Goal: Use online tool/utility: Utilize a website feature to perform a specific function

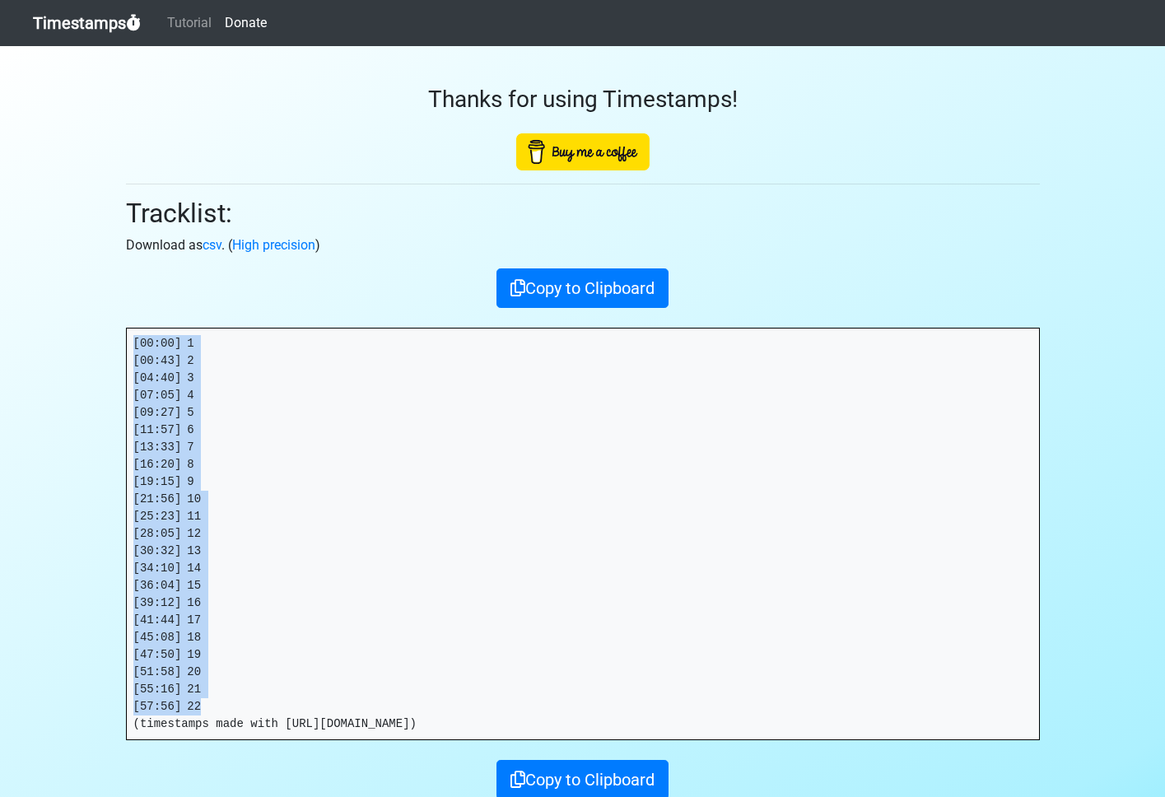
click at [64, 20] on link "Timestamps" at bounding box center [87, 23] width 108 height 33
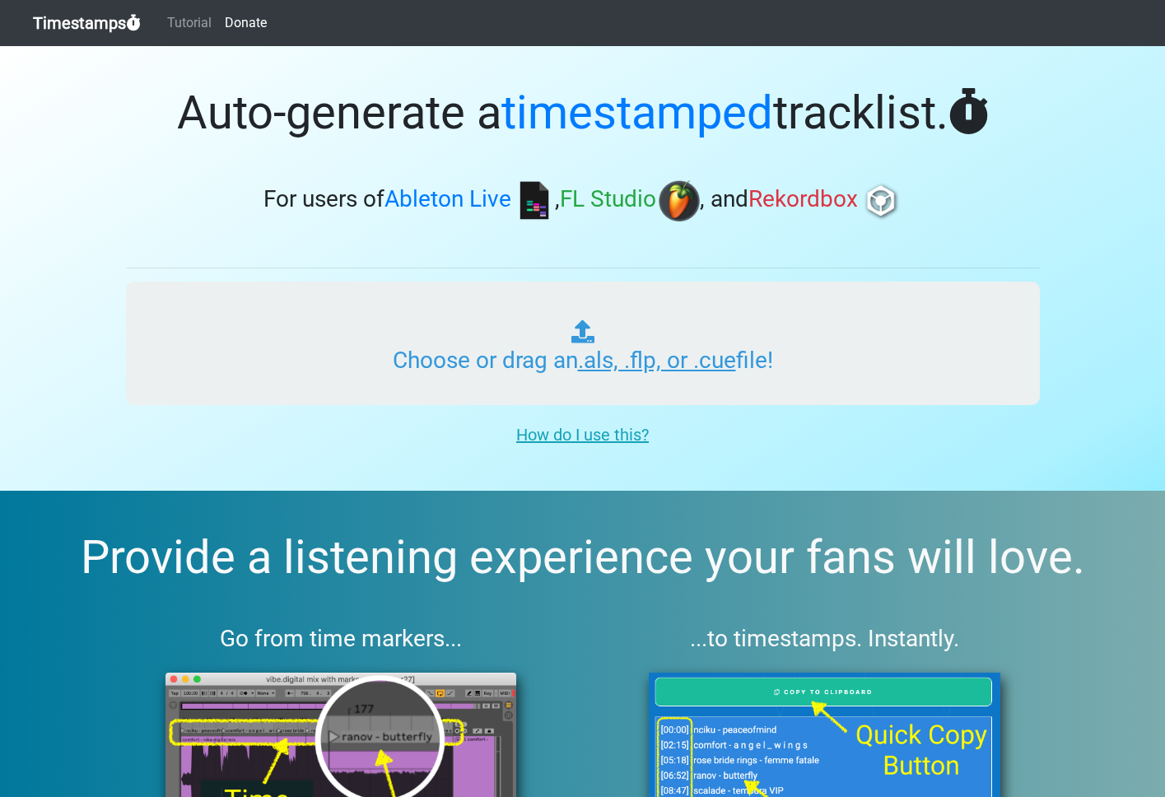
type input "C:\fakepath\HAPPY HOUR_023_20251003.als"
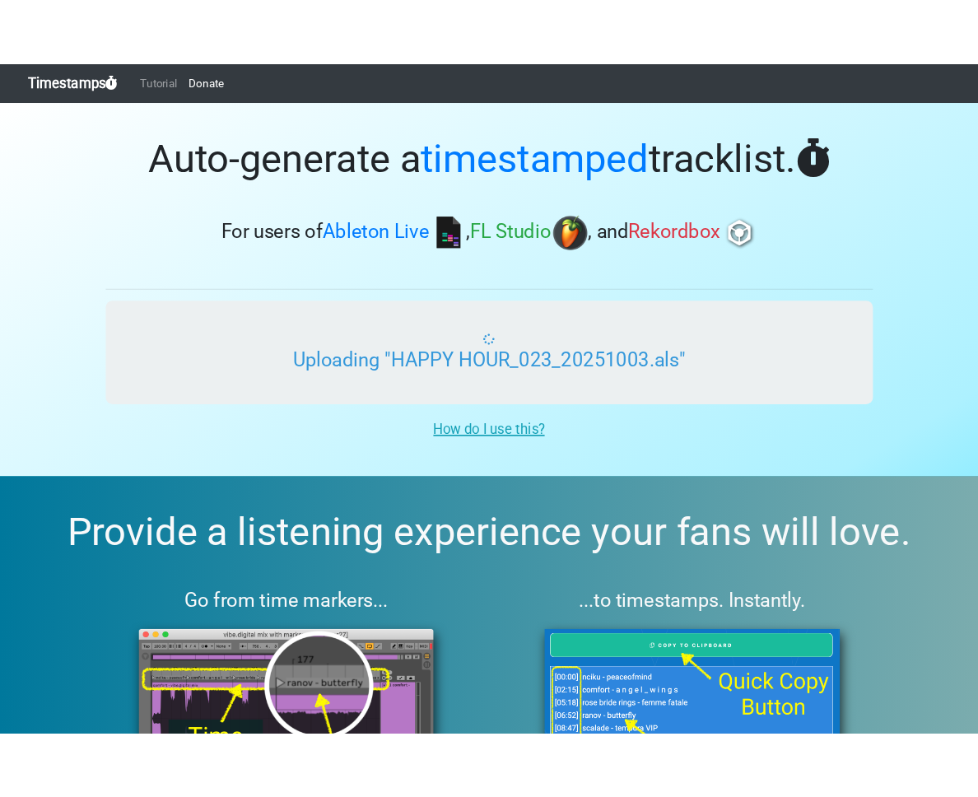
scroll to position [6, 0]
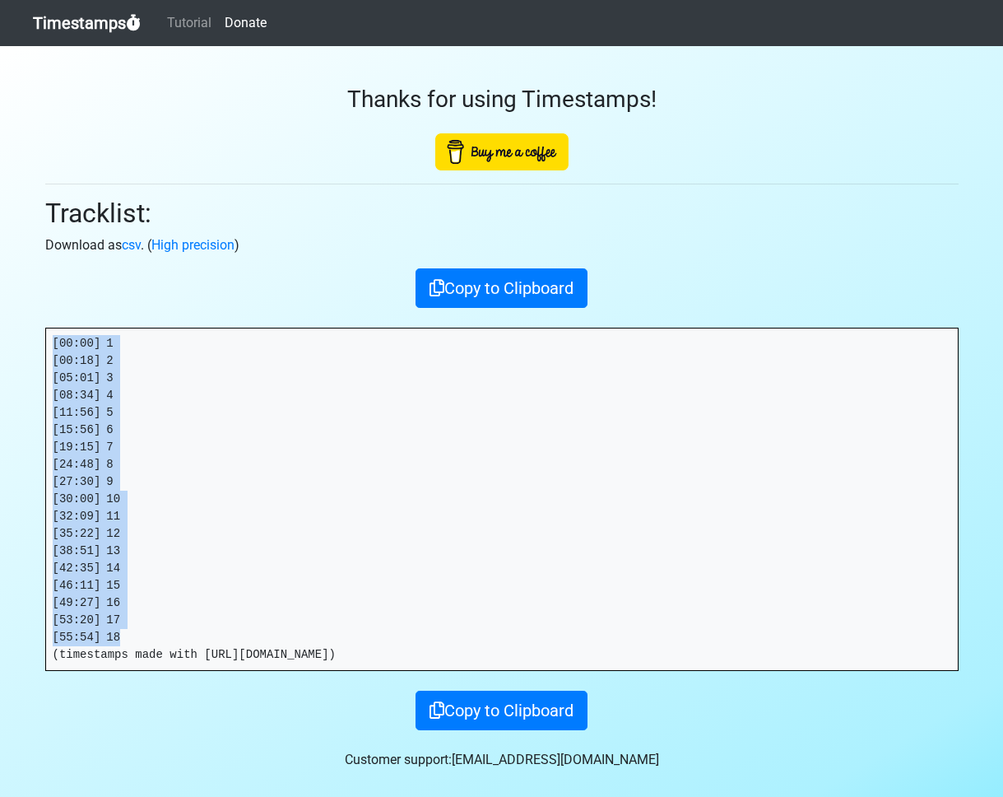
drag, startPoint x: 137, startPoint y: 634, endPoint x: 13, endPoint y: 344, distance: 315.0
click at [13, 344] on section "Thanks for using Timestamps! Tracklist: Download as csv . ( High precision ) Co…" at bounding box center [501, 424] width 1003 height 756
copy pre "[00:00] 1 [00:18] 2 [05:01] 3 [08:34] 4 [11:56] 5 [15:56] 6 [19:15] 7 [24:48] 8…"
